Goal: Obtain resource: Download file/media

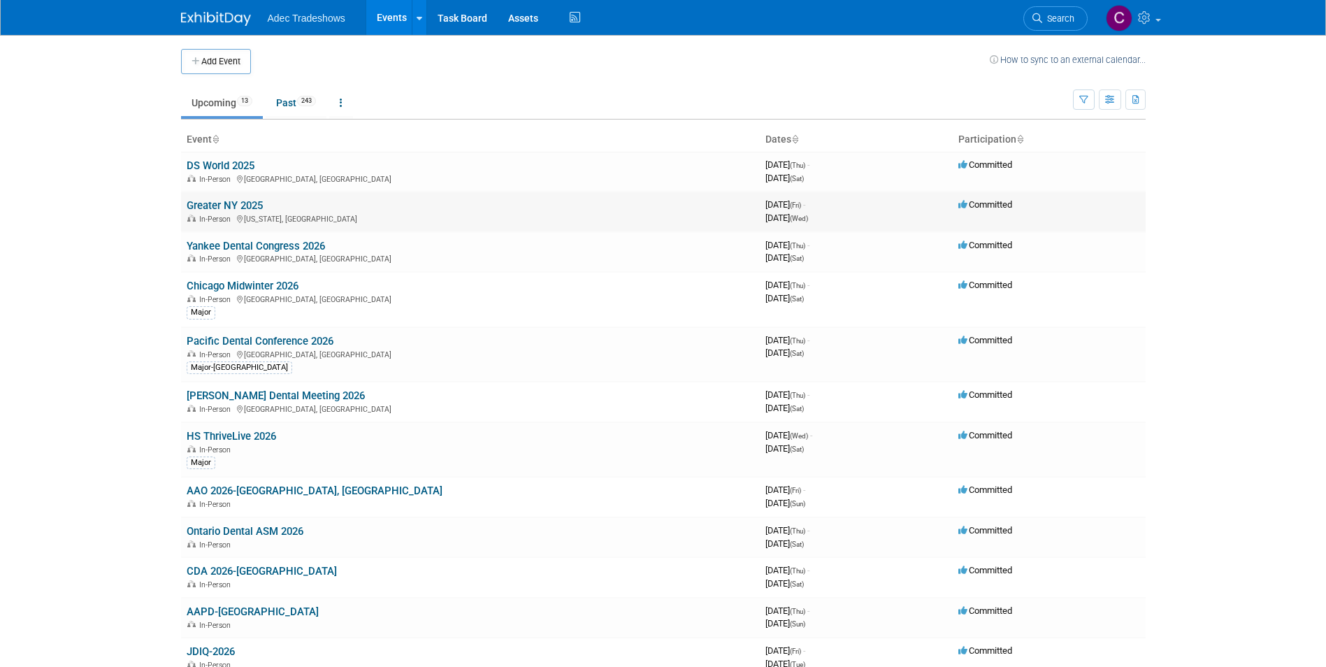
click at [244, 210] on link "Greater NY 2025" at bounding box center [225, 205] width 76 height 13
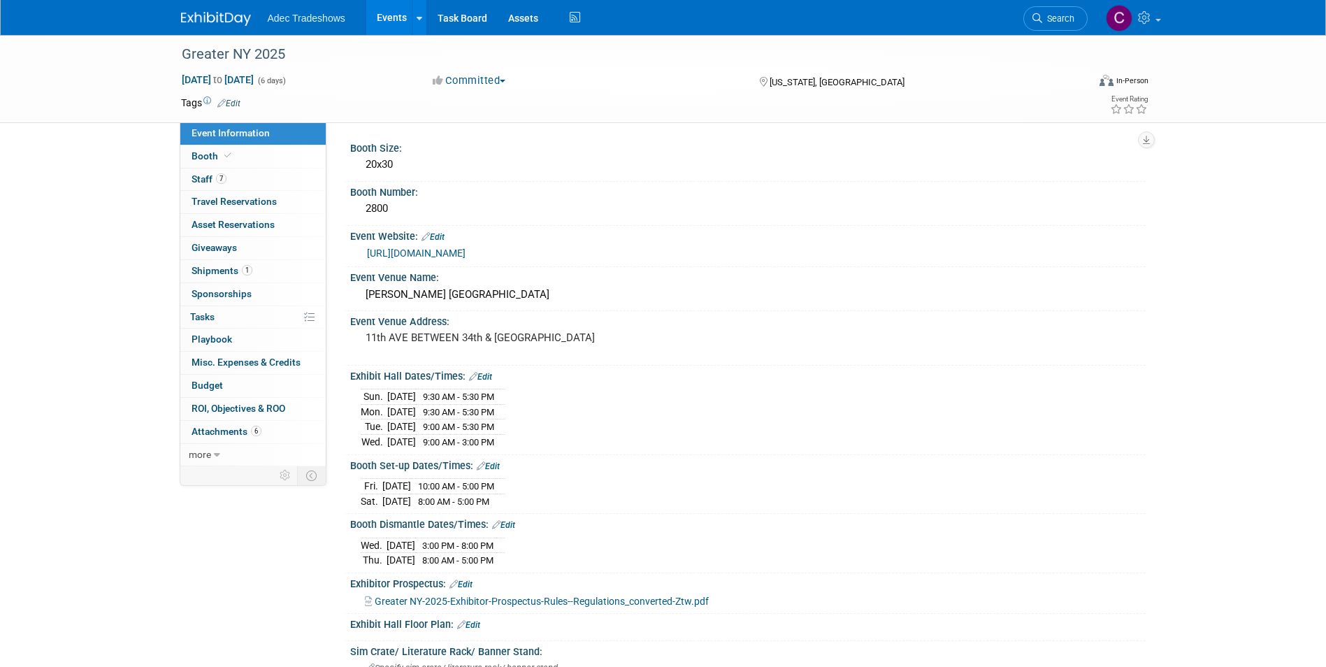
click at [563, 597] on span "Greater NY-2025-Exhibitor-Prospectus-Rules--Regulations_converted-Ztw.pdf" at bounding box center [542, 601] width 334 height 11
